Goal: Navigation & Orientation: Find specific page/section

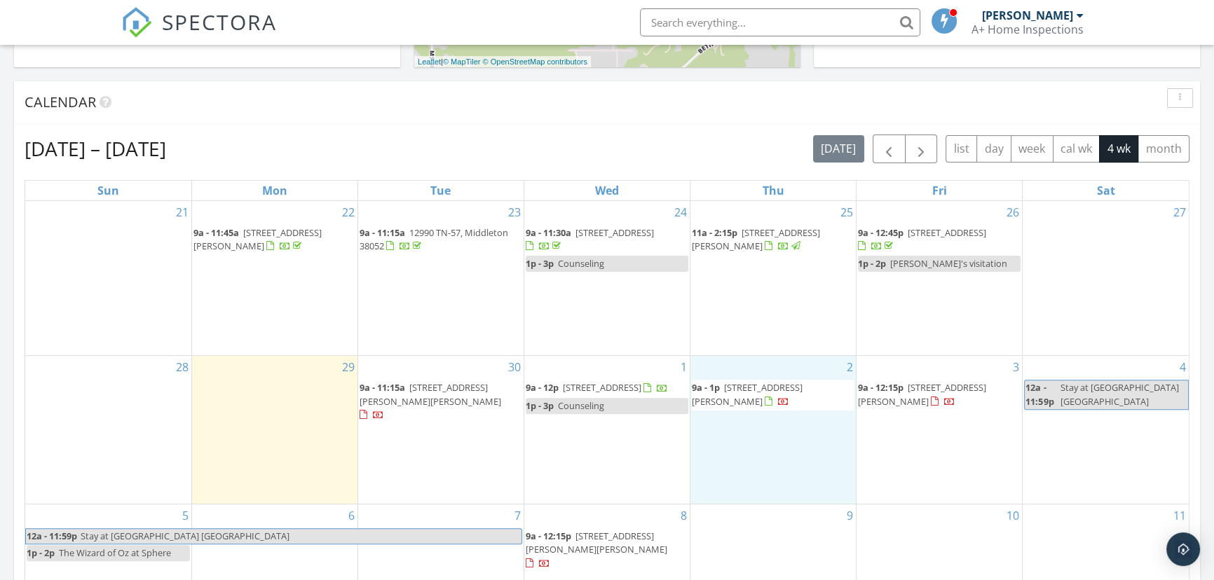
scroll to position [626, 0]
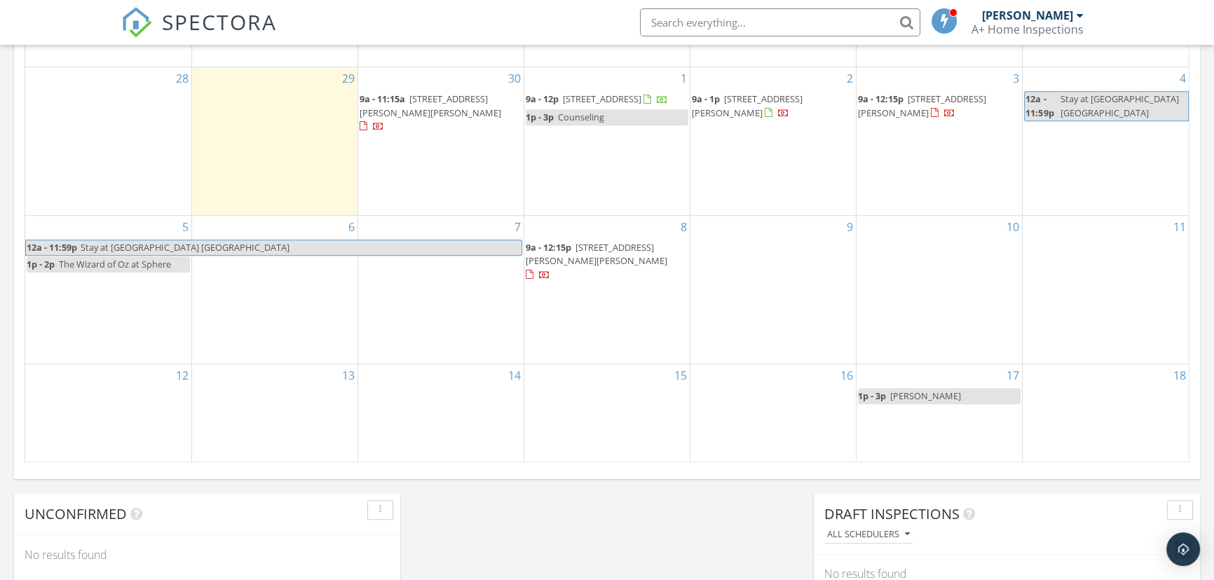
scroll to position [828, 0]
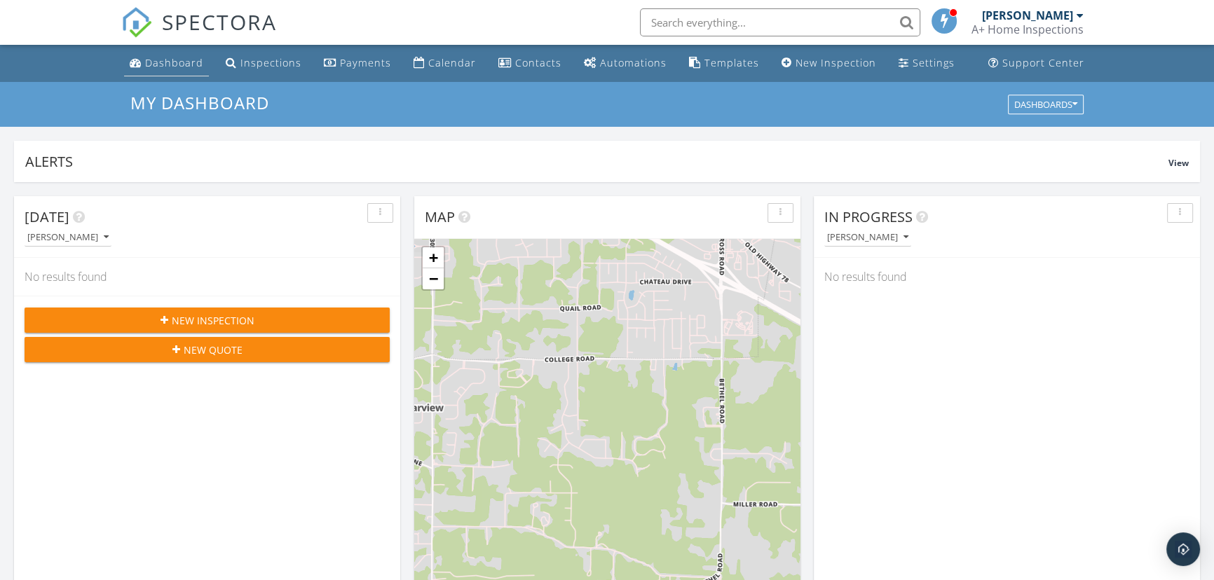
click at [165, 60] on div "Dashboard" at bounding box center [174, 62] width 58 height 13
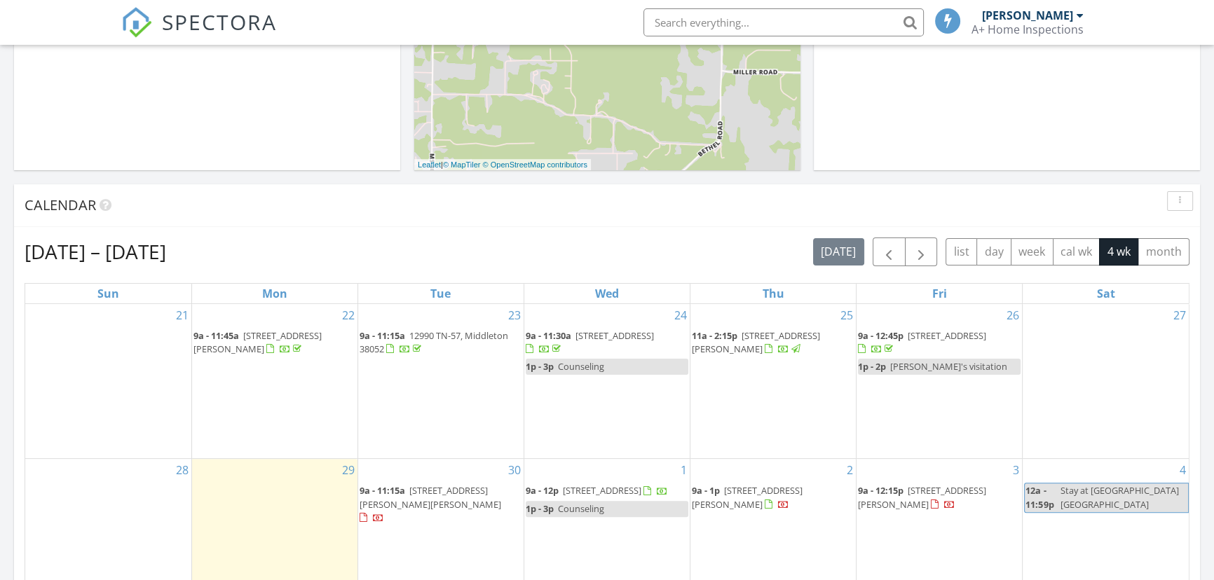
scroll to position [620, 0]
